Goal: Information Seeking & Learning: Learn about a topic

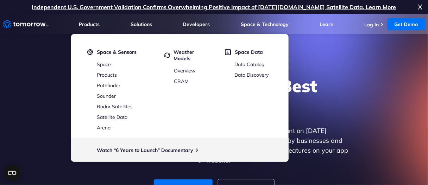
click at [317, 94] on h1 "Explore the World’s Best Weather API" at bounding box center [213, 96] width 271 height 42
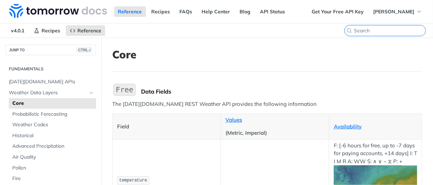
click at [388, 31] on input "search" at bounding box center [390, 30] width 72 height 6
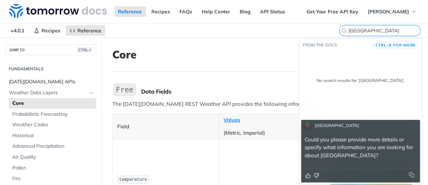
type input "mumbai"
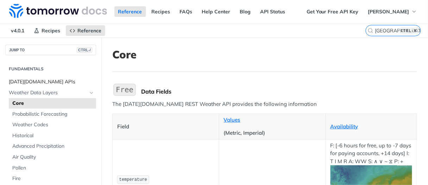
click at [62, 82] on span "Tomorrow.io APIs" at bounding box center [51, 81] width 85 height 7
